Goal: Information Seeking & Learning: Learn about a topic

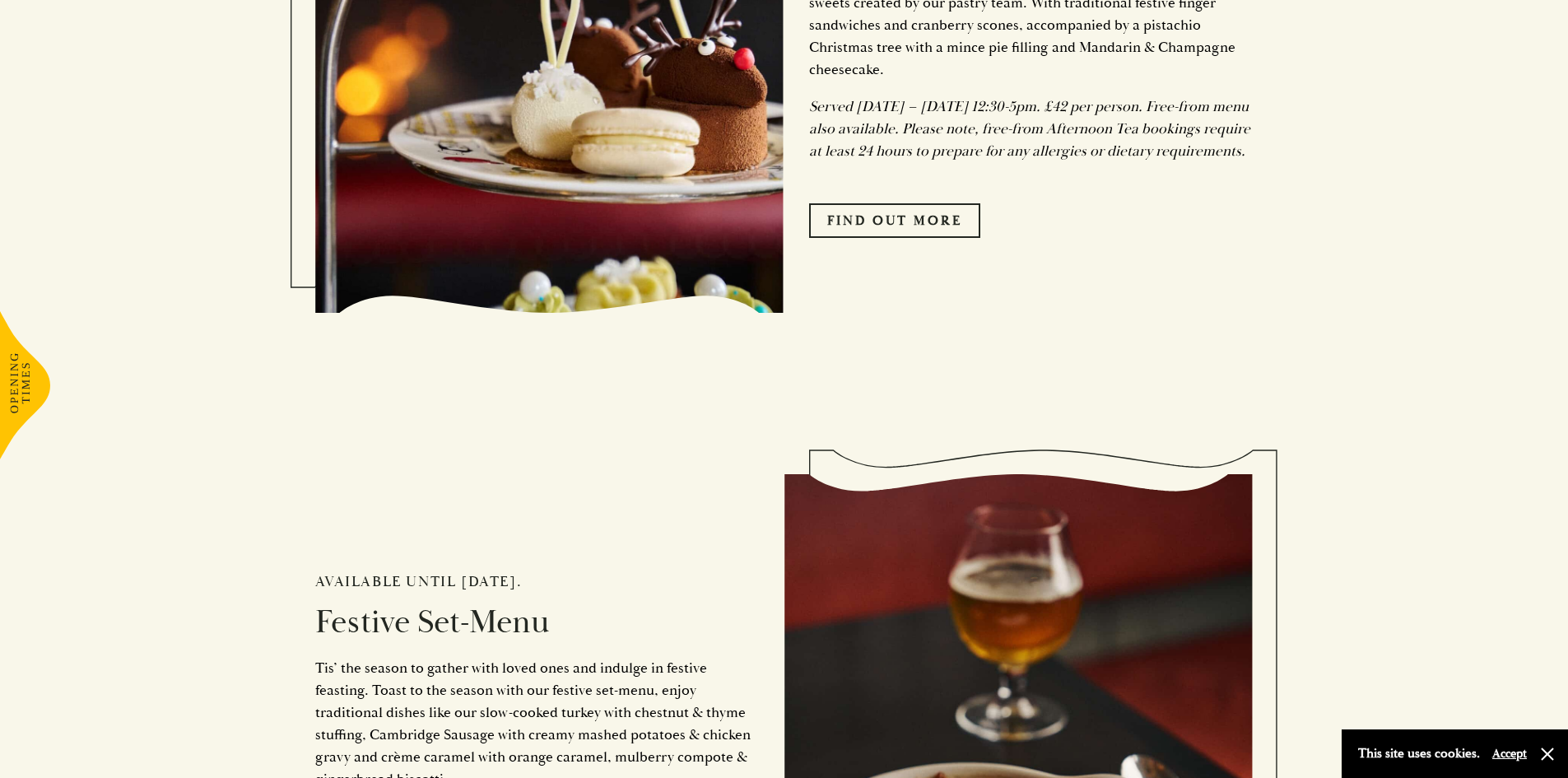
scroll to position [1400, 0]
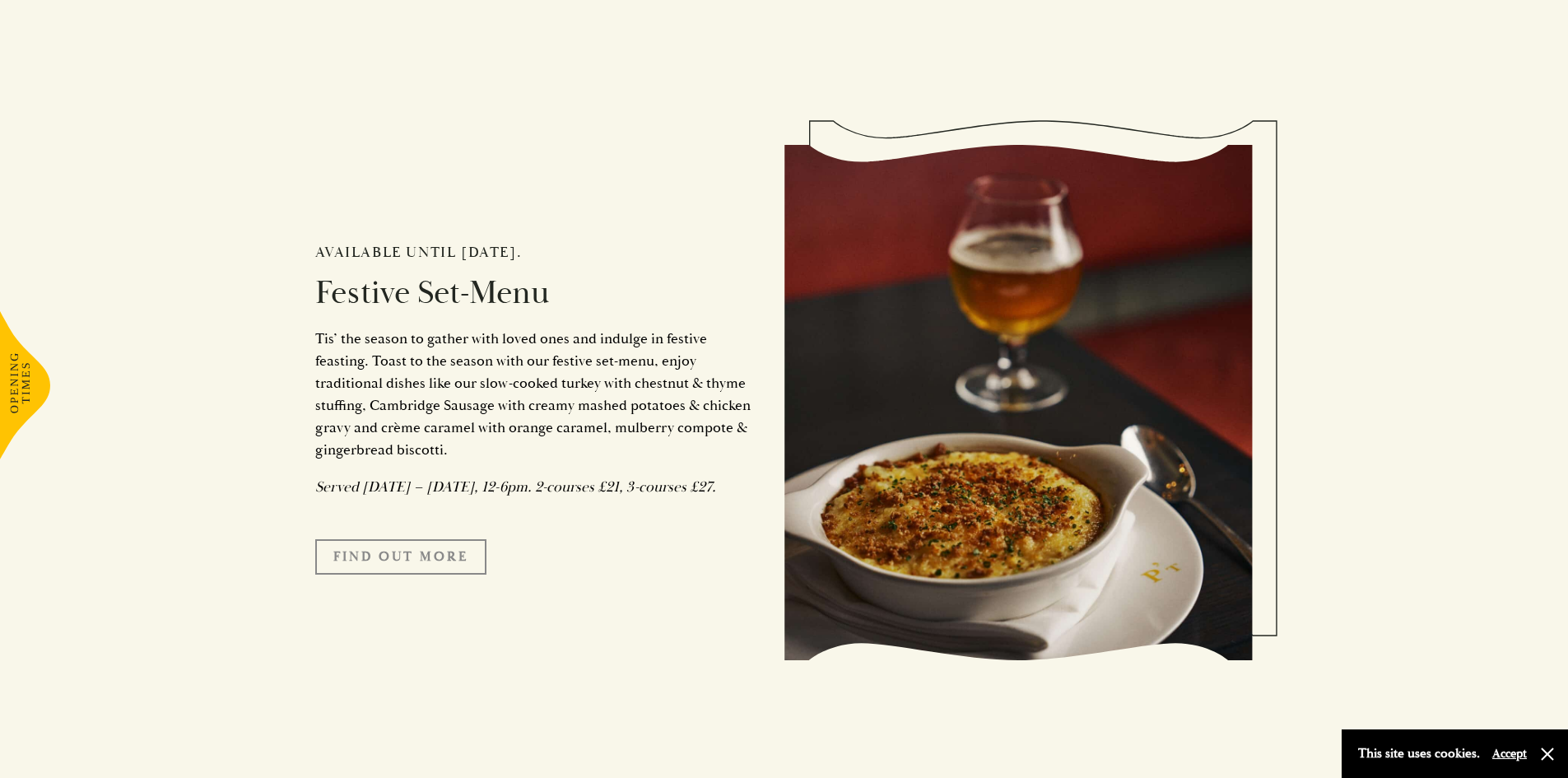
click at [406, 570] on link "FIND OUT MORE" at bounding box center [401, 556] width 172 height 35
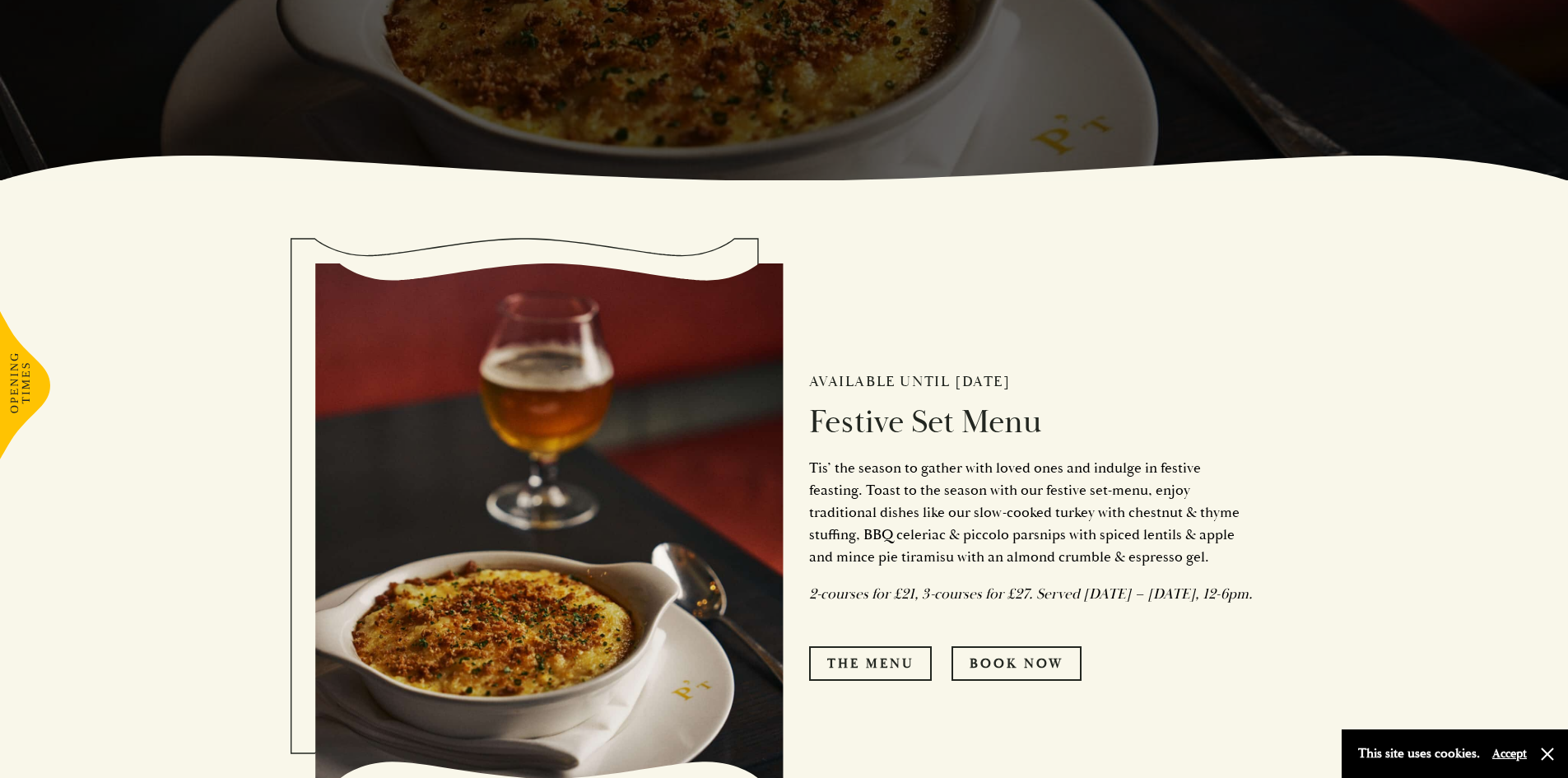
scroll to position [741, 0]
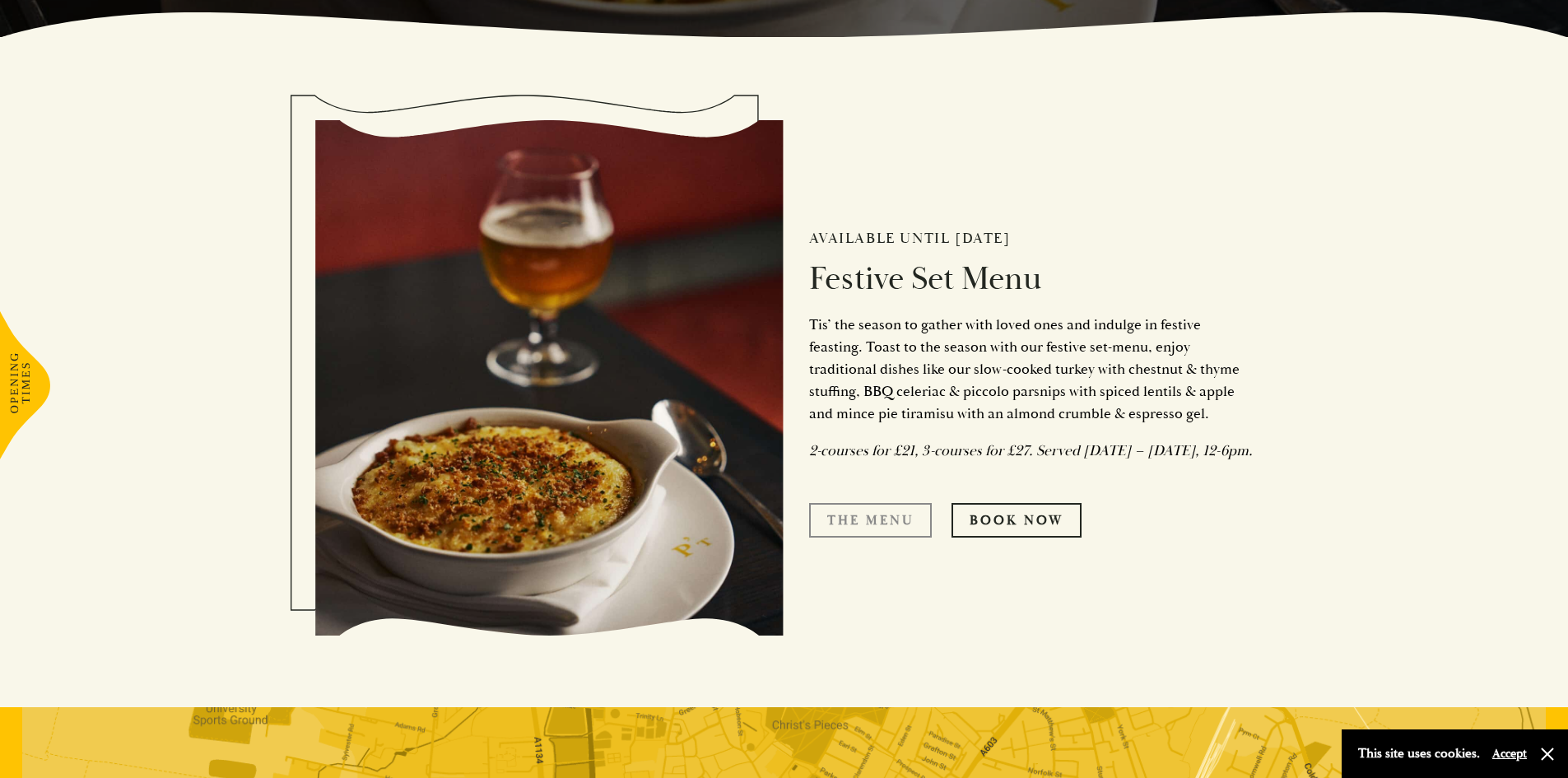
click at [880, 527] on link "The Menu" at bounding box center [871, 520] width 123 height 35
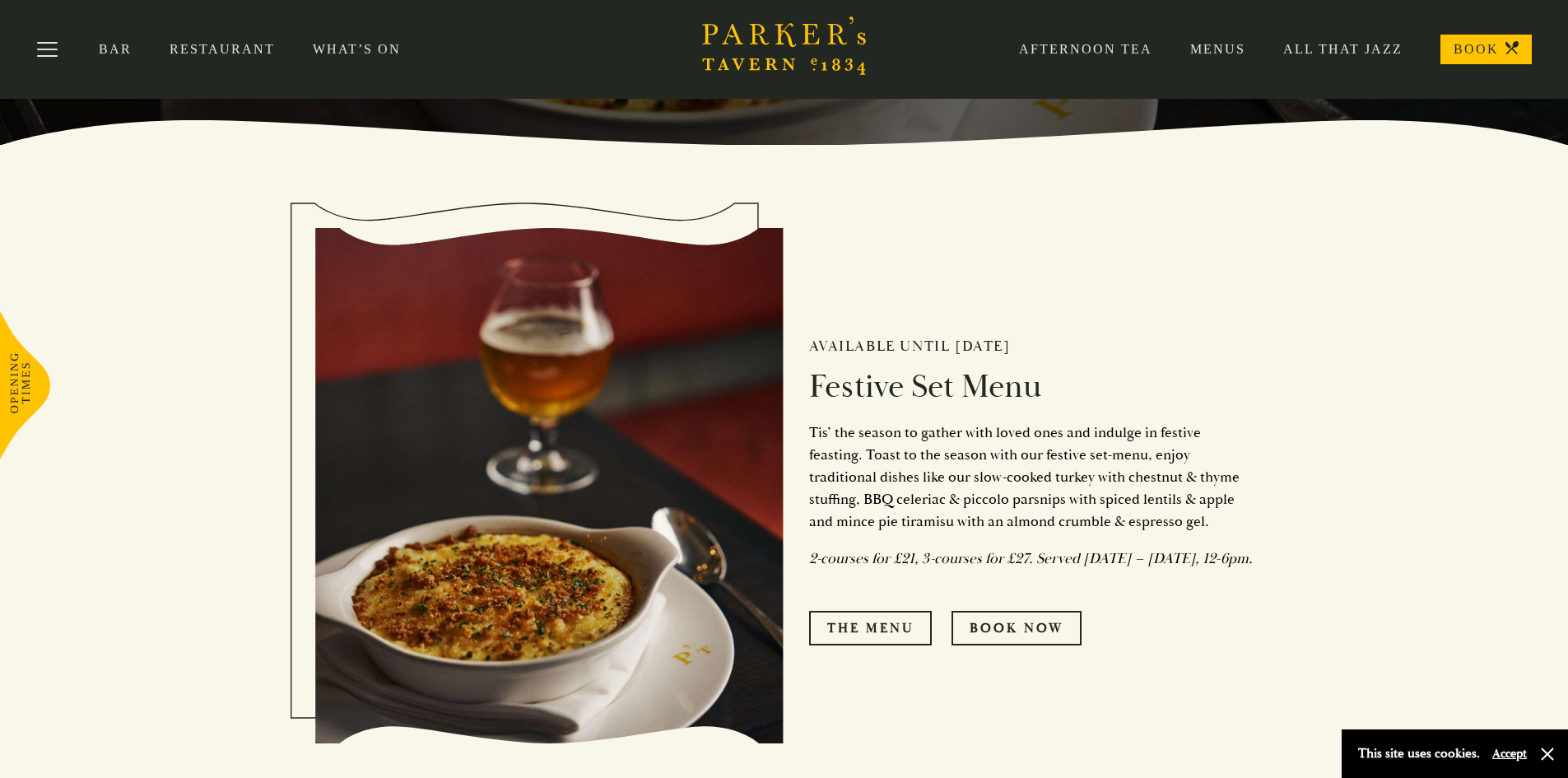
scroll to position [247, 0]
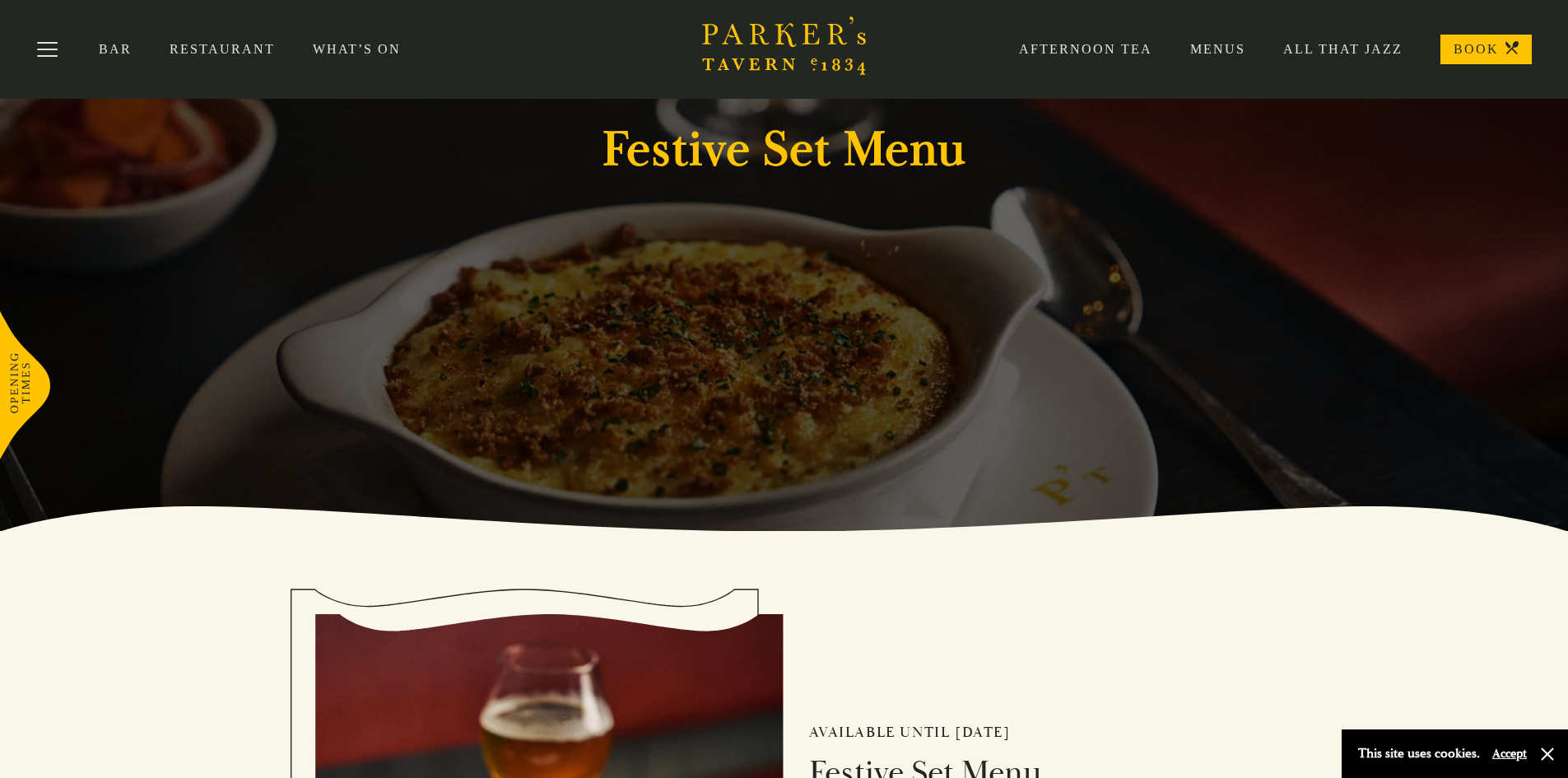
click at [1216, 46] on link "Menus" at bounding box center [1199, 49] width 93 height 17
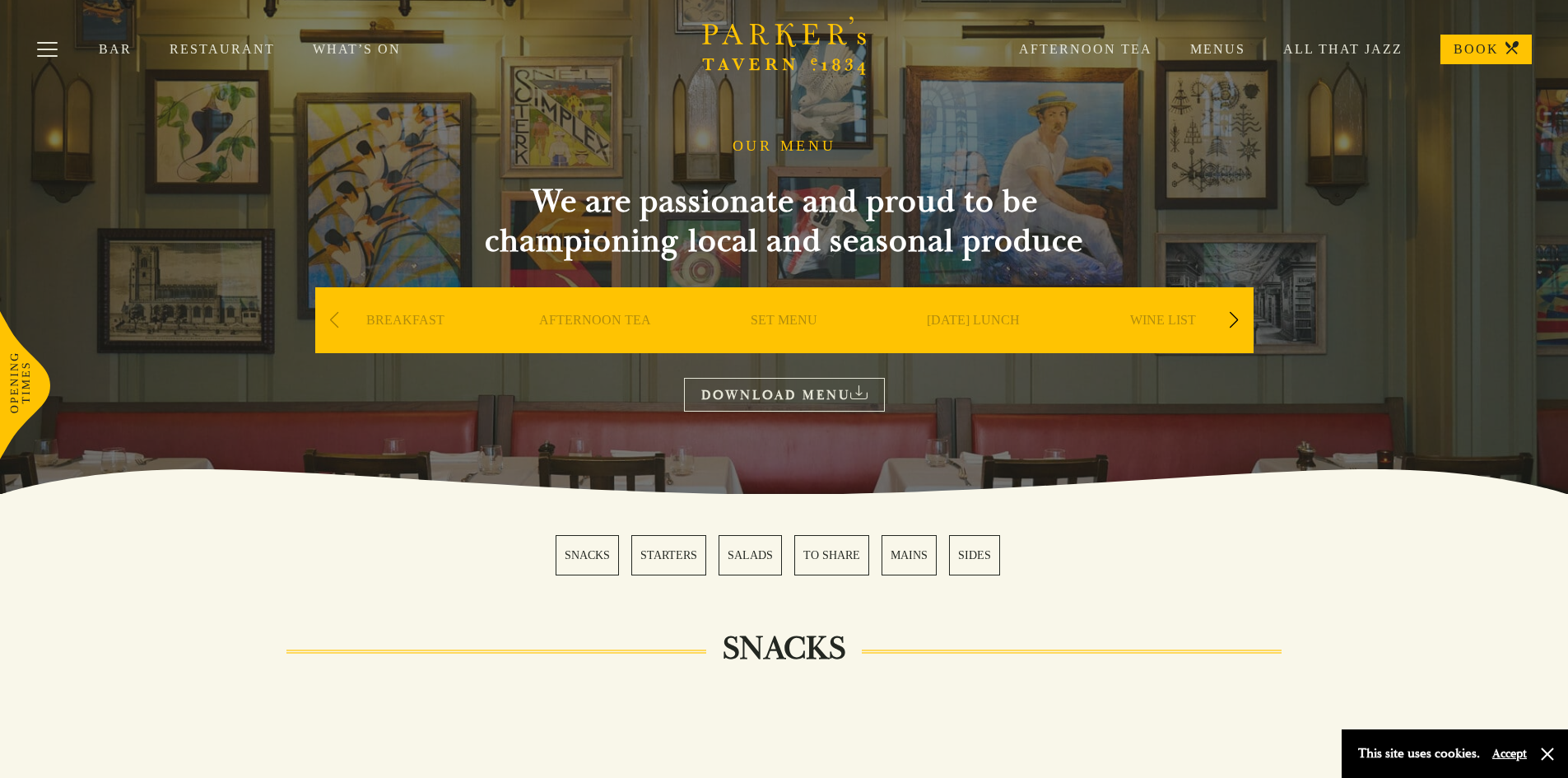
click at [1234, 318] on div "Next slide" at bounding box center [1234, 320] width 22 height 36
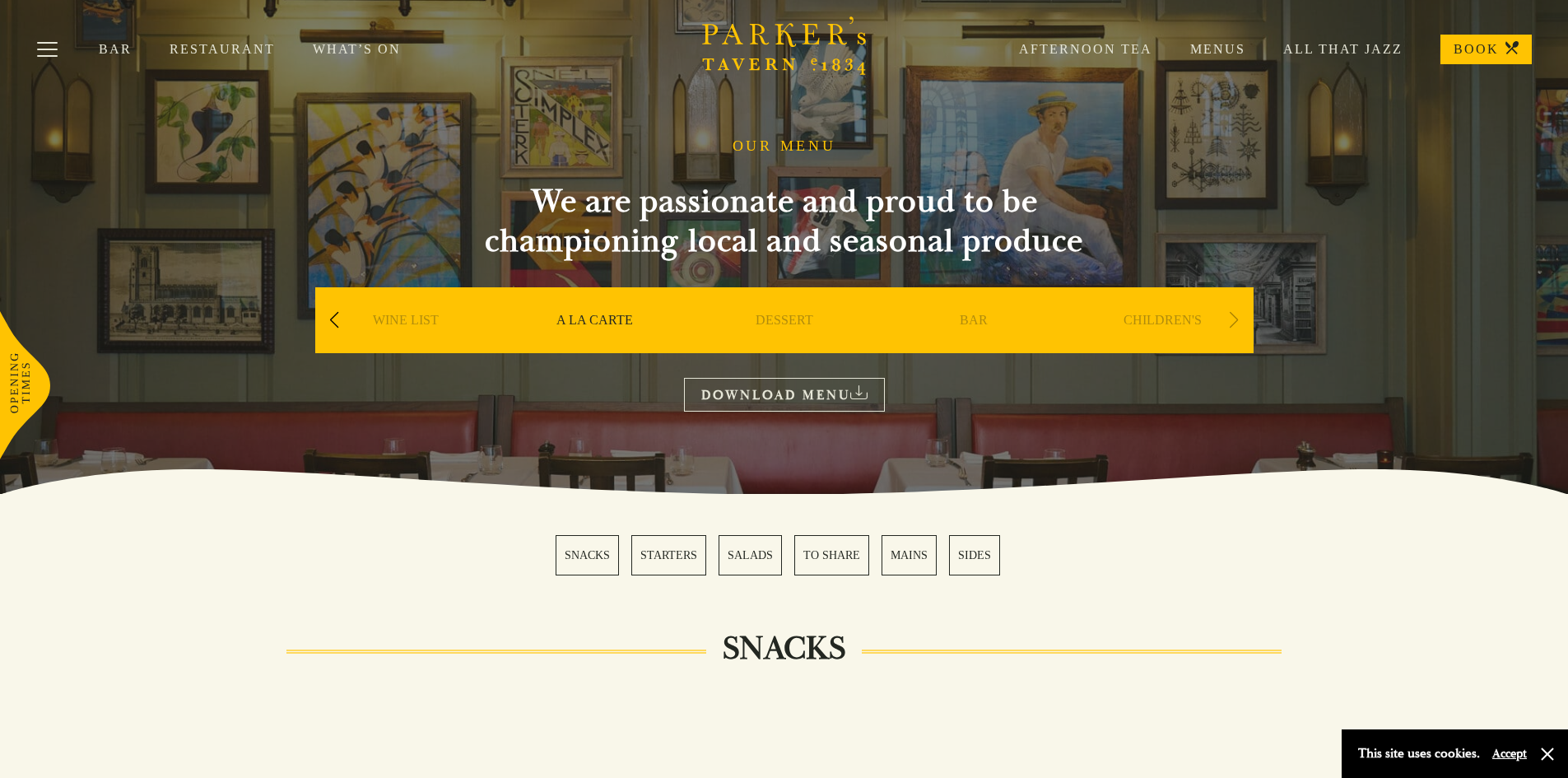
click at [327, 318] on div "Previous slide" at bounding box center [334, 320] width 22 height 36
click at [386, 319] on link "SET MENU" at bounding box center [405, 345] width 67 height 66
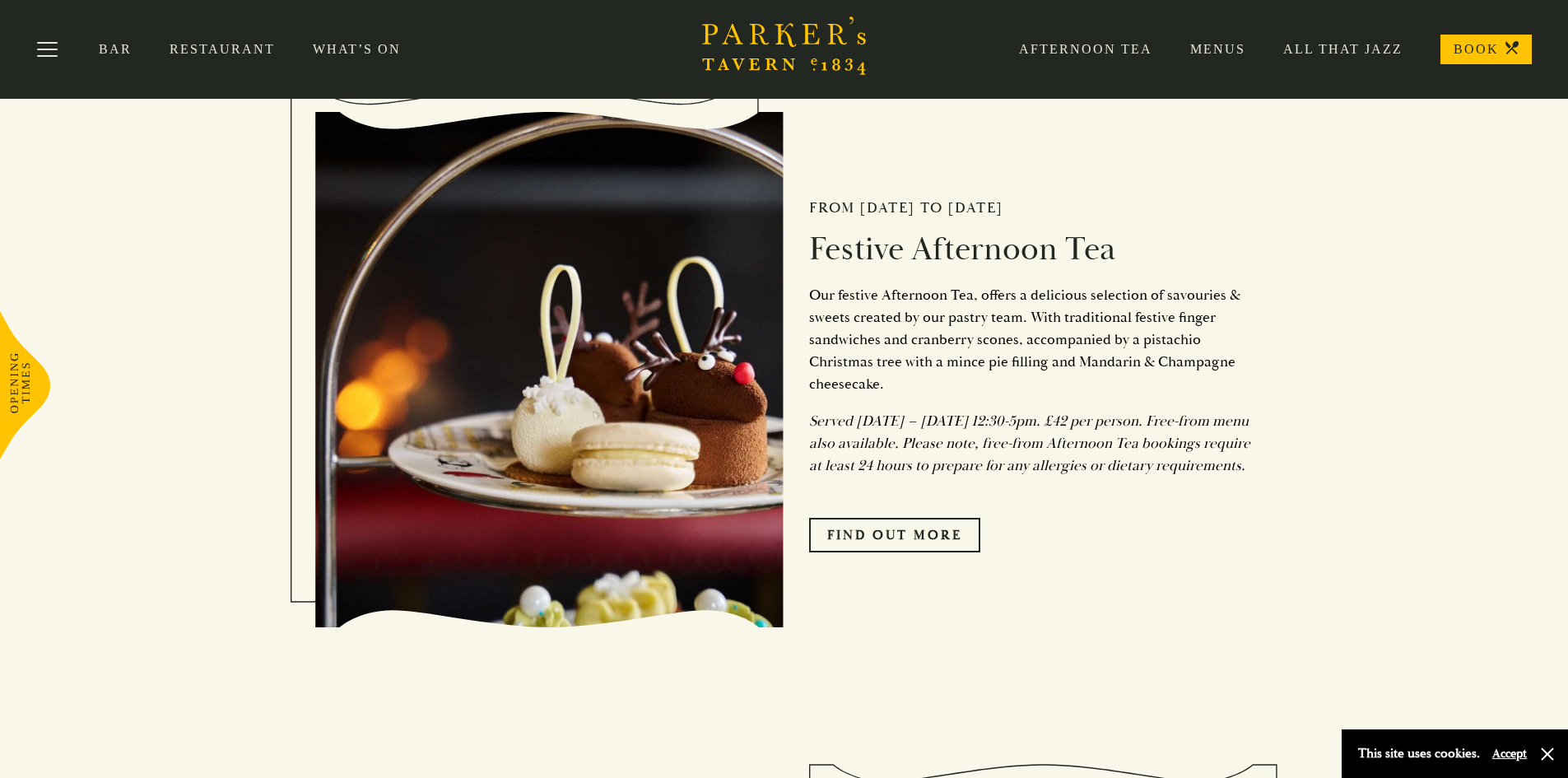
scroll to position [741, 0]
